Goal: Transaction & Acquisition: Download file/media

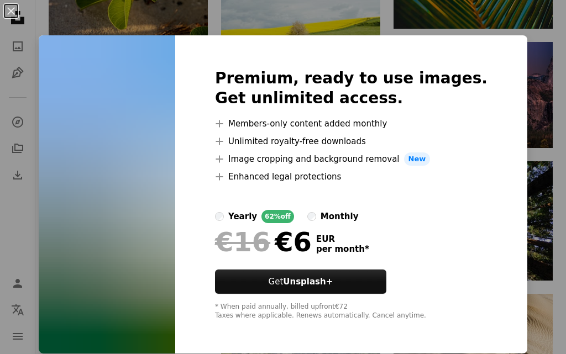
scroll to position [1, 0]
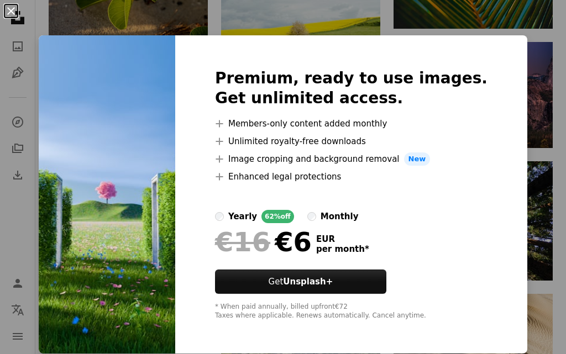
click at [7, 8] on button "An X shape" at bounding box center [10, 10] width 13 height 13
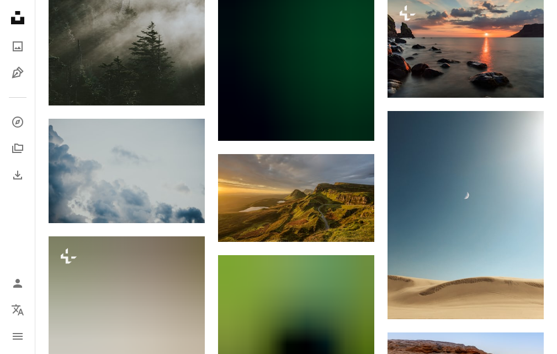
scroll to position [21990, 0]
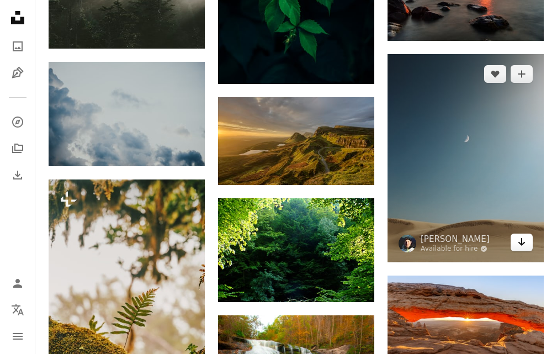
click at [517, 234] on link "Arrow pointing down" at bounding box center [522, 243] width 22 height 18
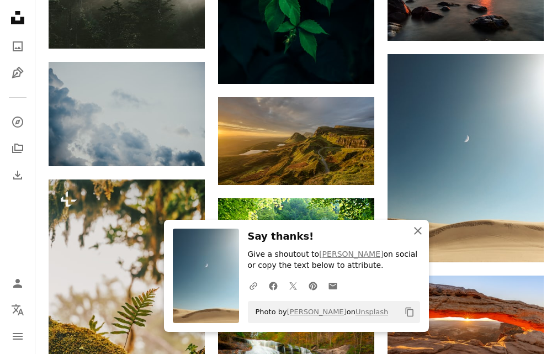
click at [420, 233] on icon "button" at bounding box center [418, 231] width 8 height 8
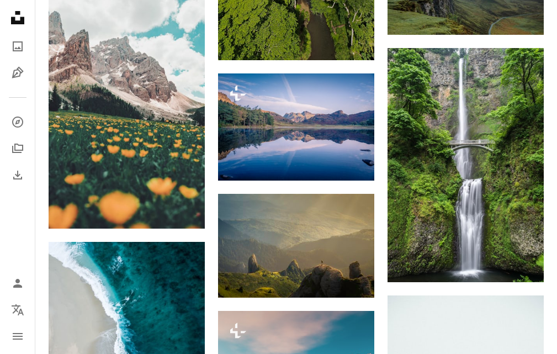
scroll to position [0, 0]
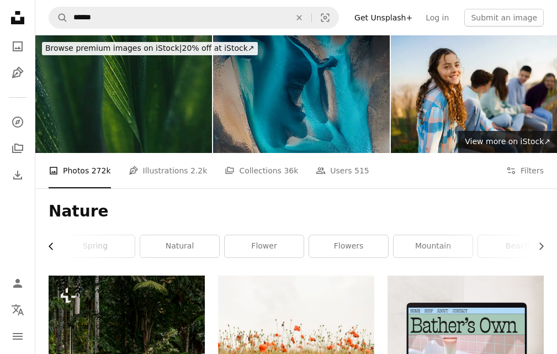
click at [51, 246] on icon "Chevron left" at bounding box center [51, 246] width 11 height 11
click at [539, 248] on icon "Chevron right" at bounding box center [541, 246] width 11 height 11
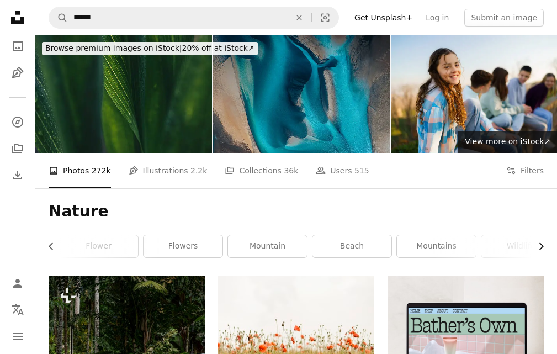
click at [539, 248] on icon "Chevron right" at bounding box center [541, 246] width 11 height 11
click at [508, 250] on link "wildlife" at bounding box center [504, 246] width 79 height 22
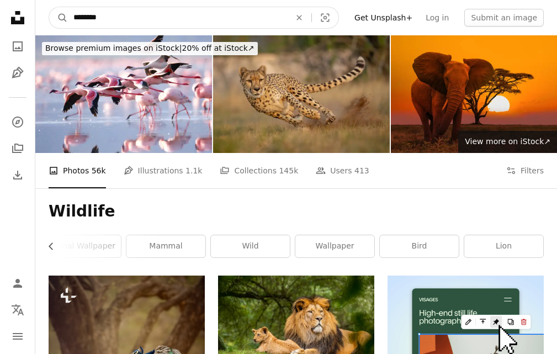
click at [130, 16] on input "********" at bounding box center [177, 17] width 219 height 21
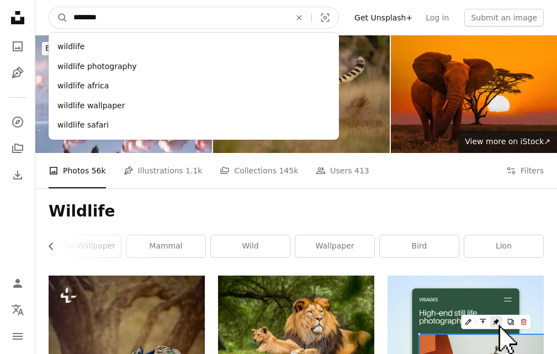
click at [130, 16] on input "********" at bounding box center [177, 17] width 219 height 21
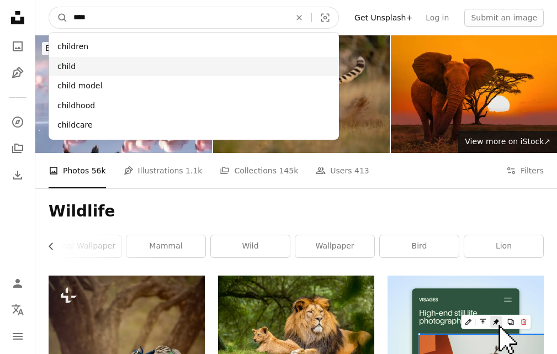
type input "****"
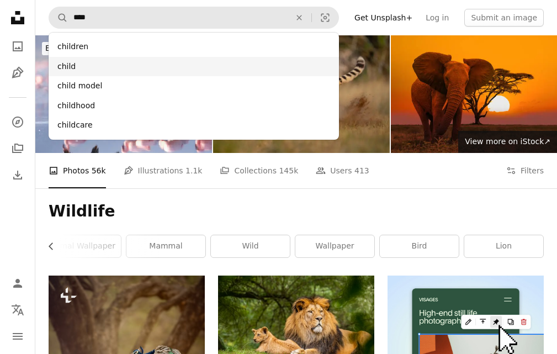
click at [83, 65] on div "child" at bounding box center [194, 67] width 291 height 20
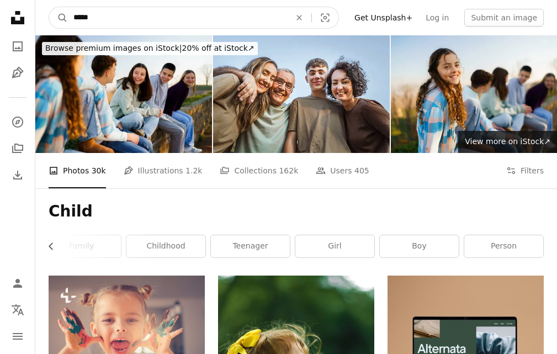
click at [96, 19] on input "*****" at bounding box center [177, 17] width 219 height 21
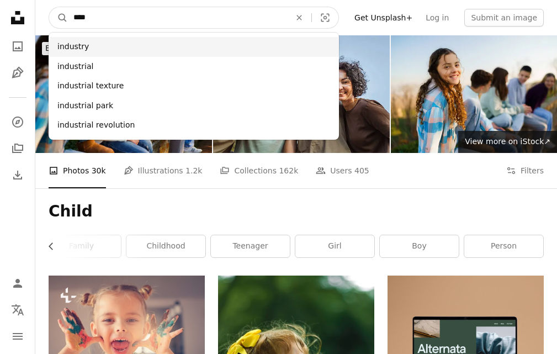
type input "****"
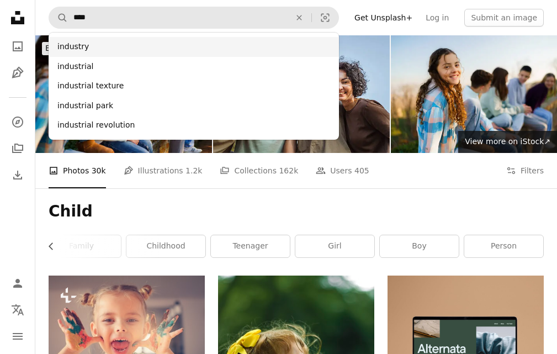
click at [99, 46] on div "industry" at bounding box center [194, 47] width 291 height 20
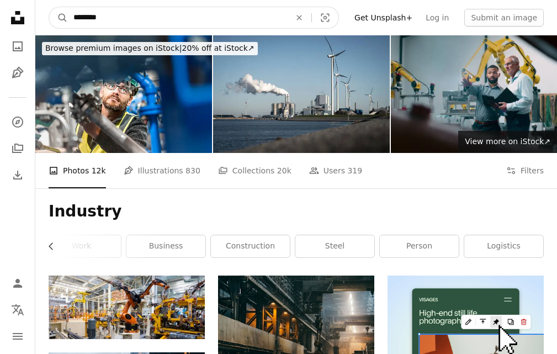
click at [97, 15] on input "********" at bounding box center [177, 17] width 219 height 21
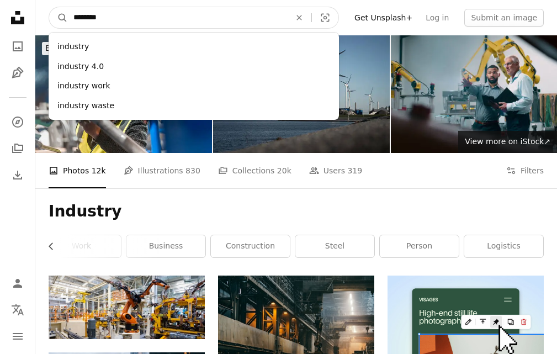
click at [107, 19] on input "********" at bounding box center [177, 17] width 219 height 21
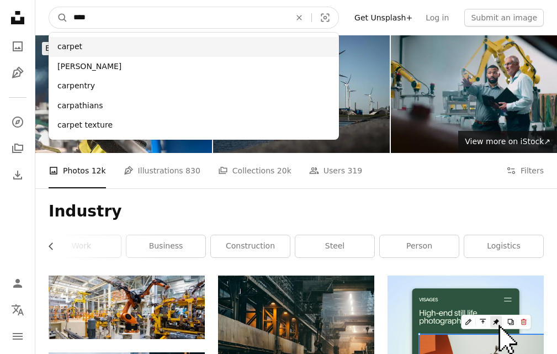
type input "****"
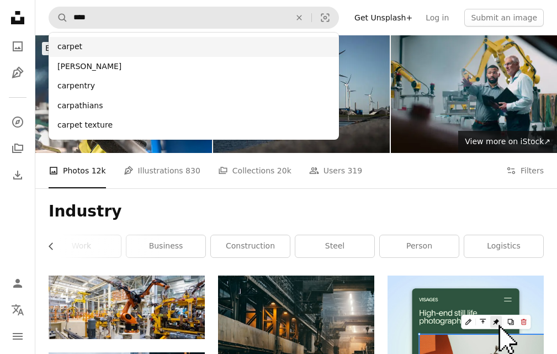
click at [104, 45] on div "carpet" at bounding box center [194, 47] width 291 height 20
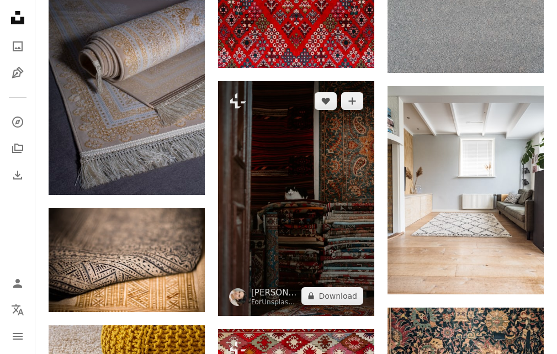
scroll to position [718, 0]
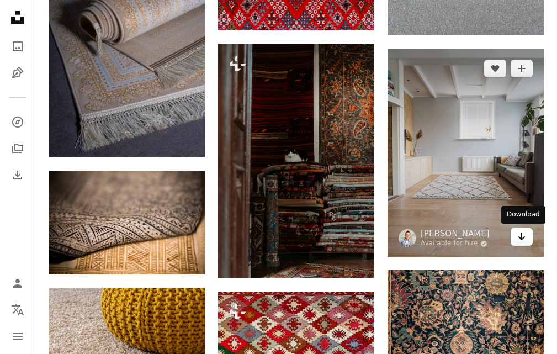
click at [522, 239] on icon "Download" at bounding box center [522, 237] width 7 height 8
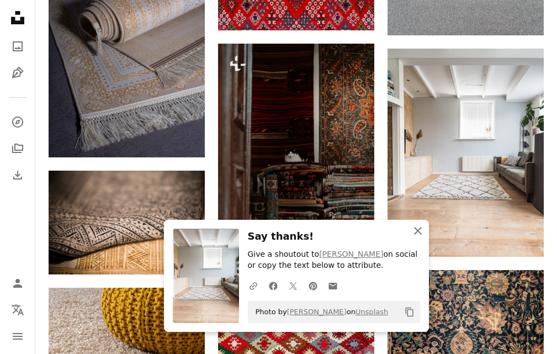
click at [418, 233] on icon "An X shape" at bounding box center [418, 230] width 13 height 13
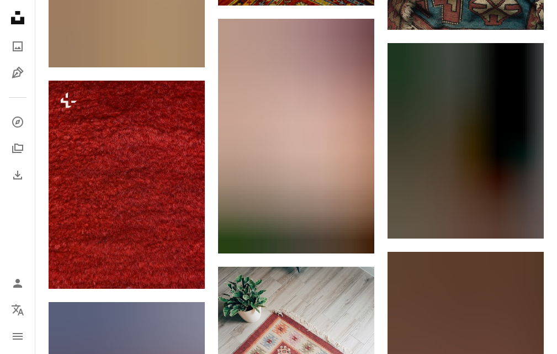
scroll to position [2044, 0]
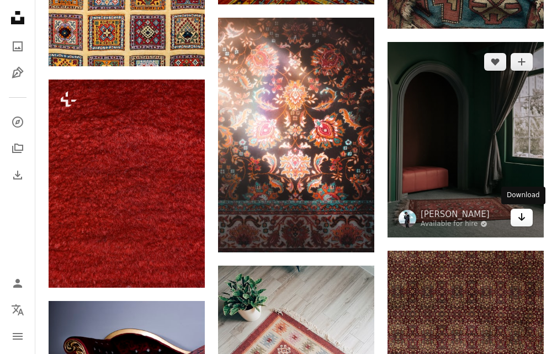
click at [520, 215] on icon "Arrow pointing down" at bounding box center [522, 217] width 9 height 13
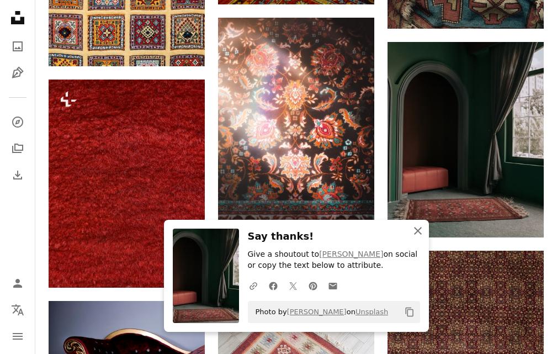
click at [416, 232] on icon "button" at bounding box center [418, 231] width 8 height 8
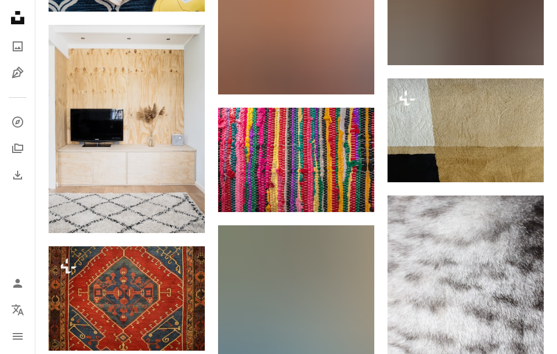
scroll to position [4696, 0]
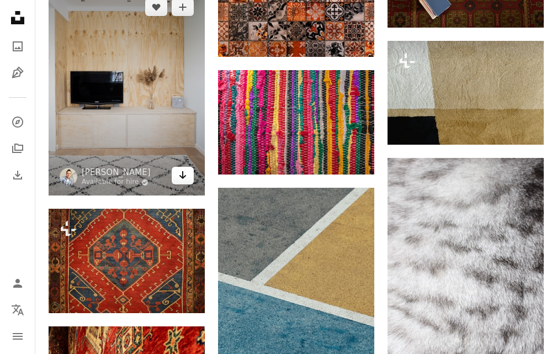
click at [182, 176] on icon "Arrow pointing down" at bounding box center [182, 175] width 9 height 13
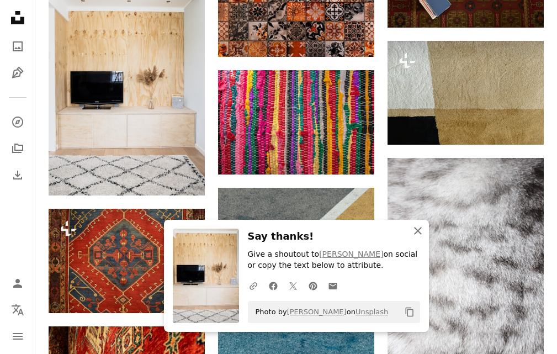
click at [420, 234] on icon "An X shape" at bounding box center [418, 230] width 13 height 13
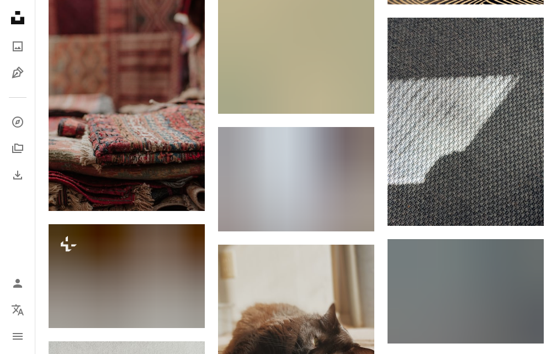
scroll to position [6520, 0]
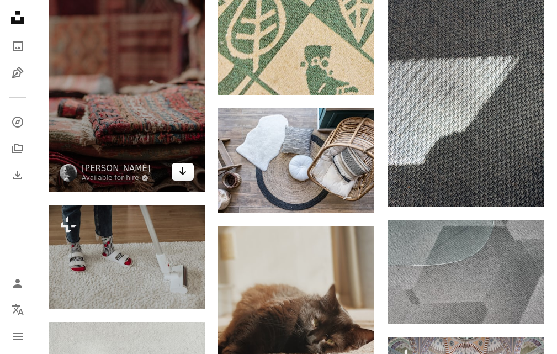
click at [182, 171] on icon "Arrow pointing down" at bounding box center [182, 171] width 9 height 13
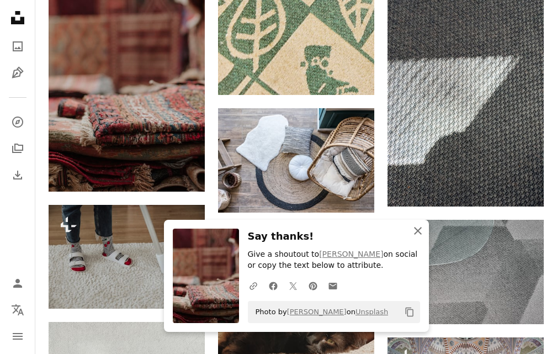
click at [421, 233] on icon "An X shape" at bounding box center [418, 230] width 13 height 13
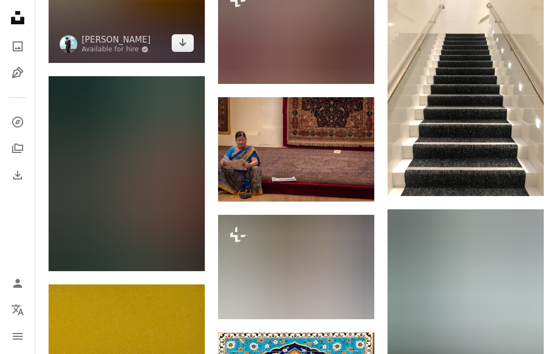
scroll to position [7790, 0]
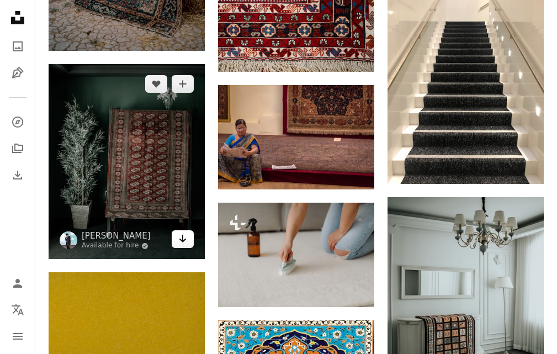
click at [182, 240] on icon "Download" at bounding box center [183, 239] width 7 height 8
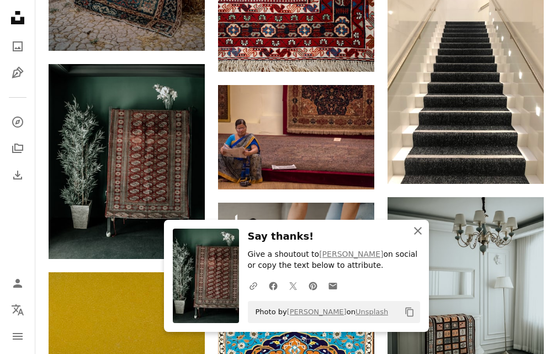
click at [420, 232] on icon "An X shape" at bounding box center [418, 230] width 13 height 13
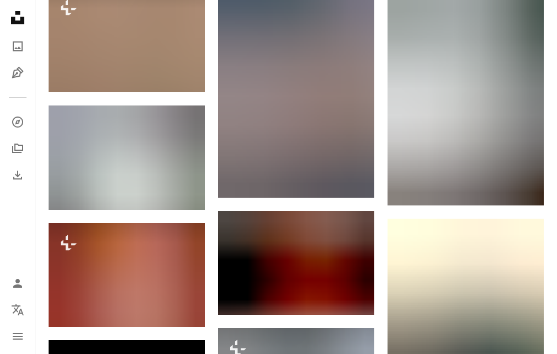
scroll to position [8509, 0]
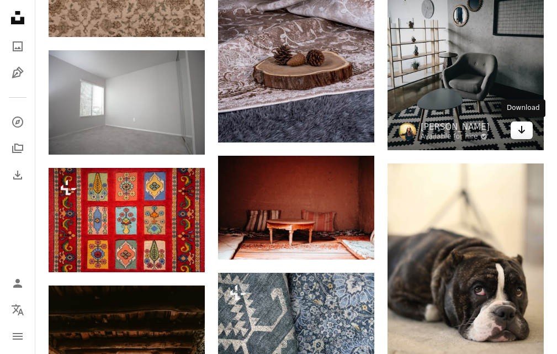
click at [520, 131] on icon "Download" at bounding box center [522, 130] width 7 height 8
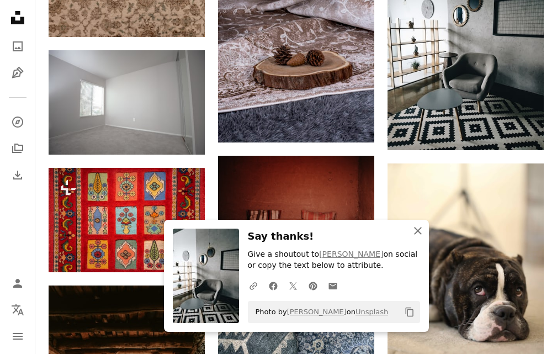
click at [419, 229] on icon "button" at bounding box center [418, 231] width 8 height 8
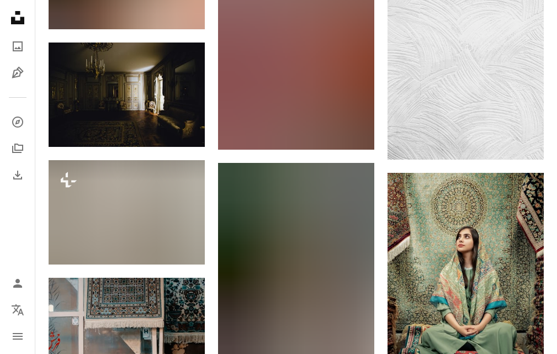
scroll to position [10442, 0]
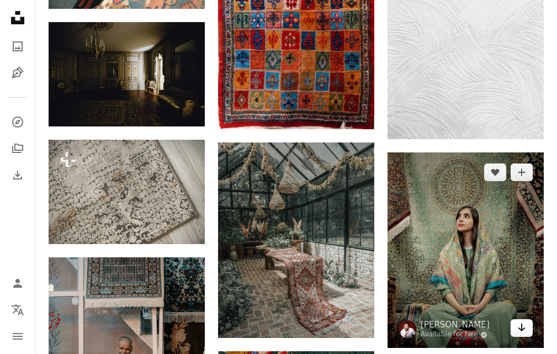
click at [518, 330] on icon "Arrow pointing down" at bounding box center [522, 327] width 9 height 13
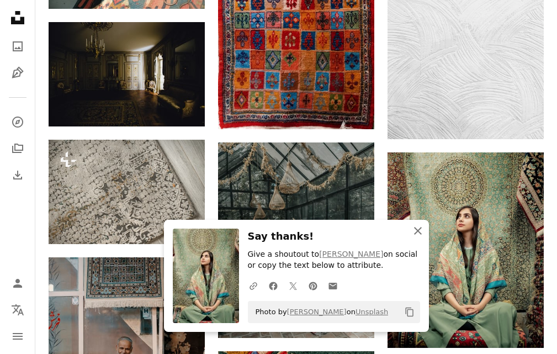
click at [418, 228] on icon "An X shape" at bounding box center [418, 230] width 13 height 13
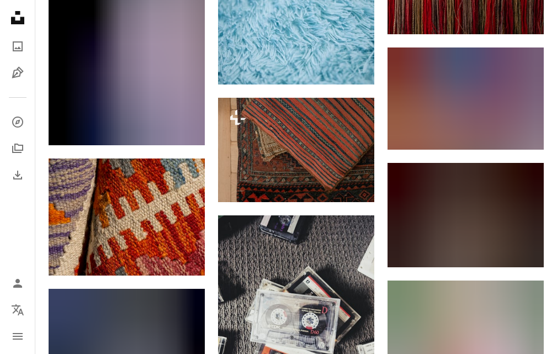
scroll to position [12321, 0]
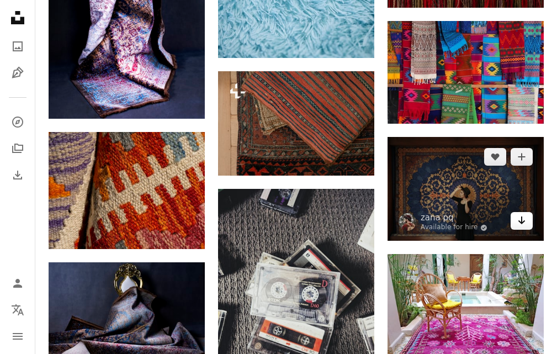
click at [521, 224] on icon "Download" at bounding box center [522, 221] width 7 height 8
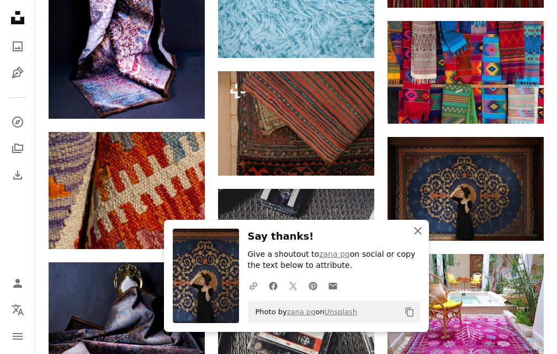
click at [415, 232] on icon "An X shape" at bounding box center [418, 230] width 13 height 13
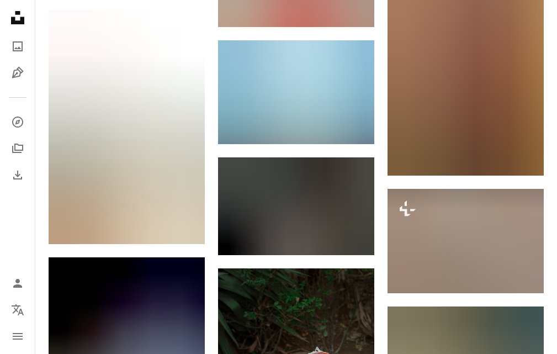
scroll to position [12818, 0]
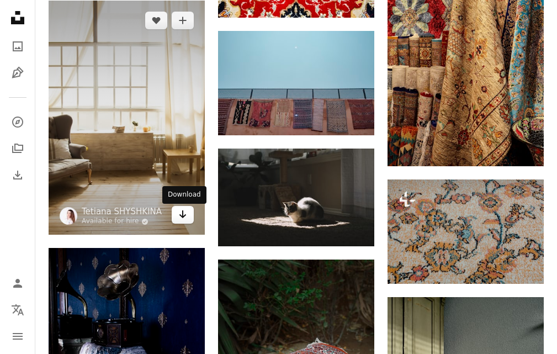
click at [184, 217] on icon "Arrow pointing down" at bounding box center [182, 214] width 9 height 13
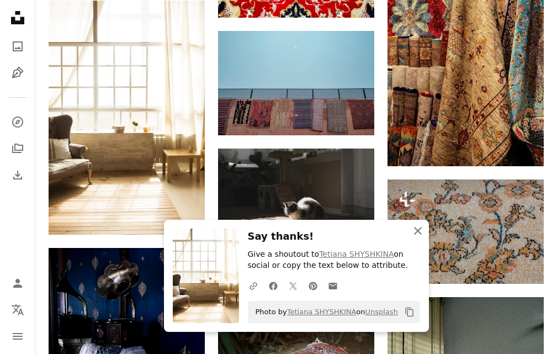
click at [420, 233] on icon "button" at bounding box center [418, 231] width 8 height 8
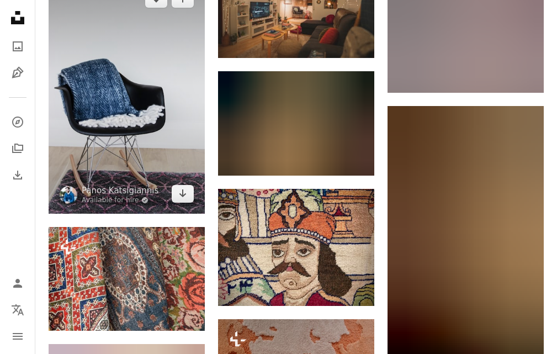
scroll to position [13647, 0]
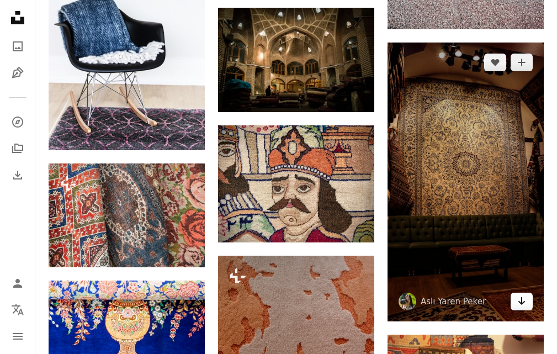
click at [520, 306] on icon "Arrow pointing down" at bounding box center [522, 300] width 9 height 13
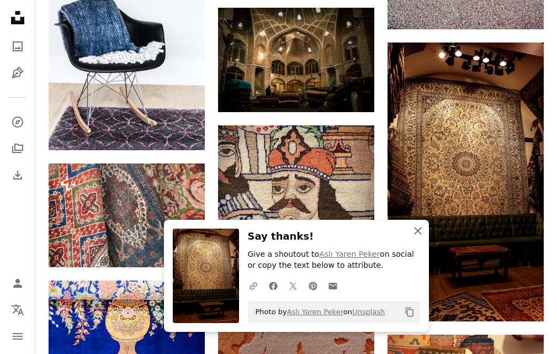
click at [419, 232] on icon "button" at bounding box center [418, 231] width 8 height 8
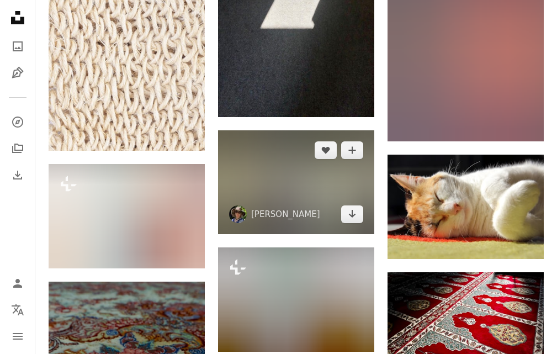
scroll to position [17570, 0]
